Goal: Task Accomplishment & Management: Manage account settings

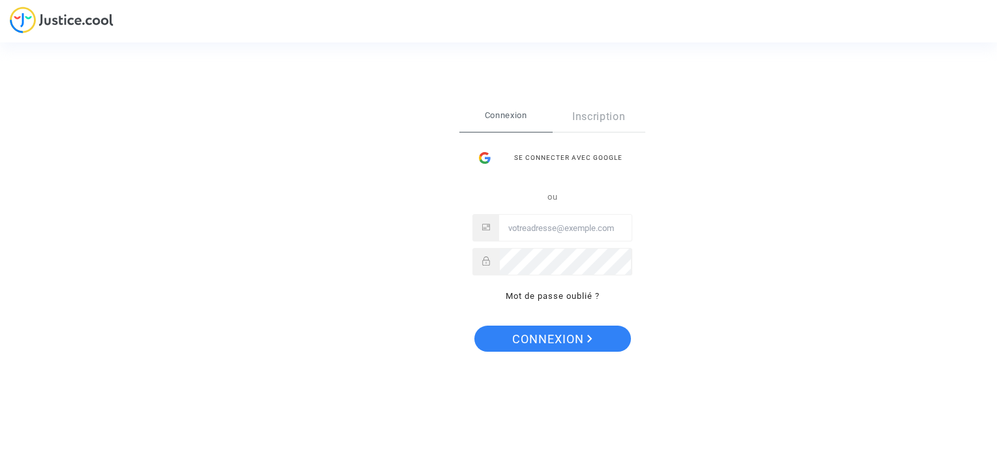
type input "[EMAIL_ADDRESS][DOMAIN_NAME]"
click at [540, 342] on span "Connexion" at bounding box center [552, 338] width 80 height 27
